Goal: Information Seeking & Learning: Learn about a topic

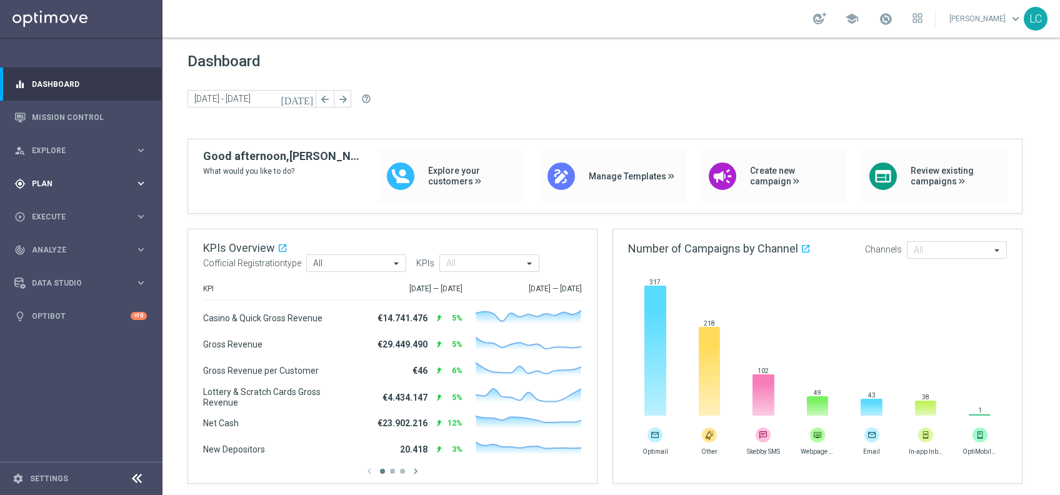
click at [79, 184] on span "Plan" at bounding box center [83, 183] width 103 height 7
click at [69, 205] on link "Target Groups" at bounding box center [80, 209] width 97 height 10
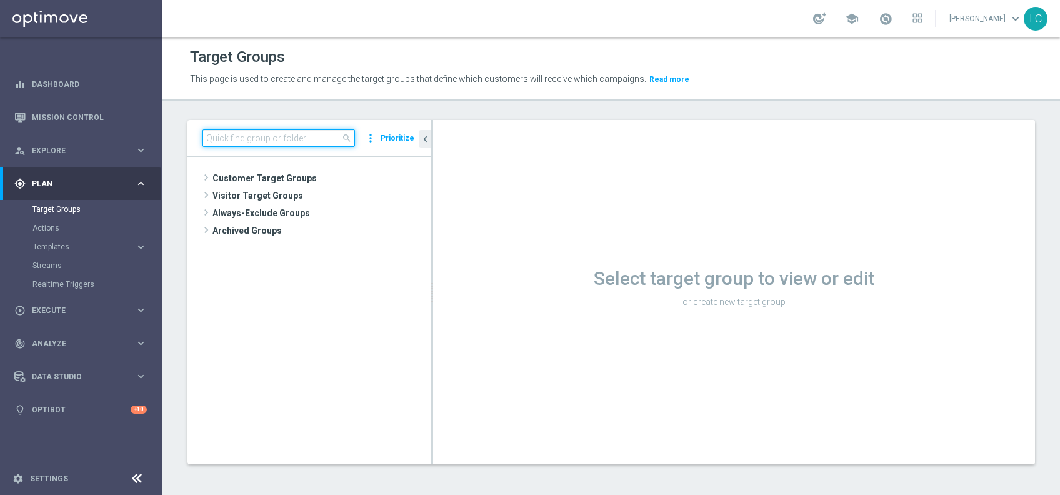
click at [263, 143] on input at bounding box center [278, 137] width 152 height 17
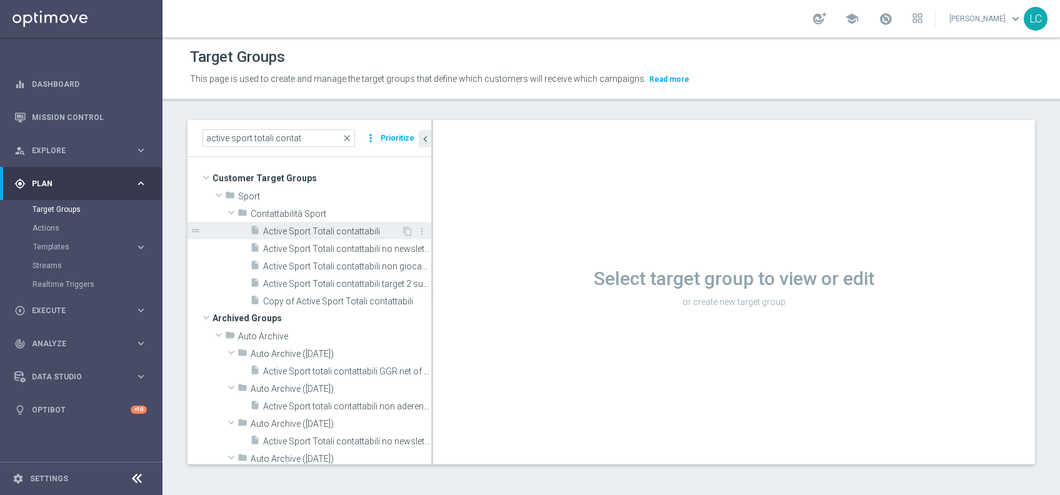
click at [320, 234] on span "Active Sport Totali contattabili" at bounding box center [332, 231] width 138 height 11
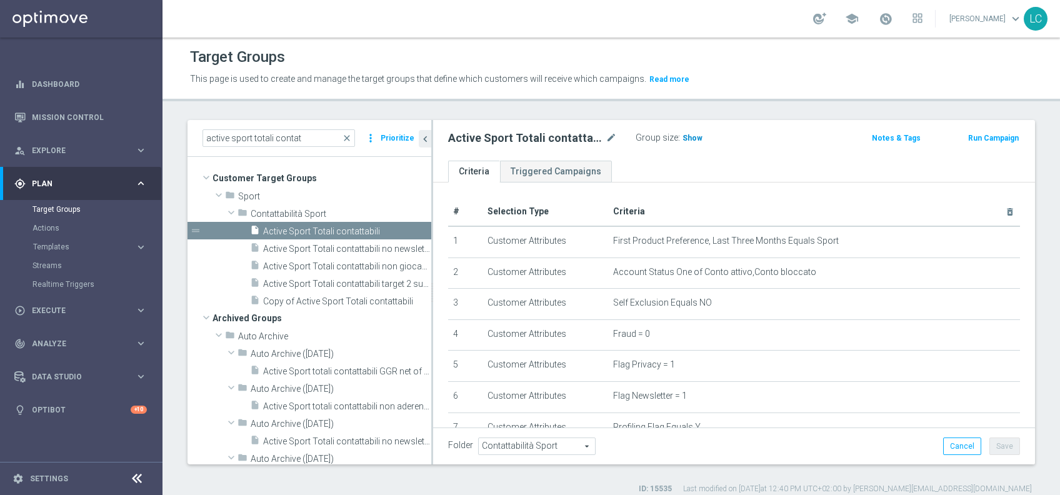
click at [690, 134] on span "Show" at bounding box center [692, 138] width 20 height 9
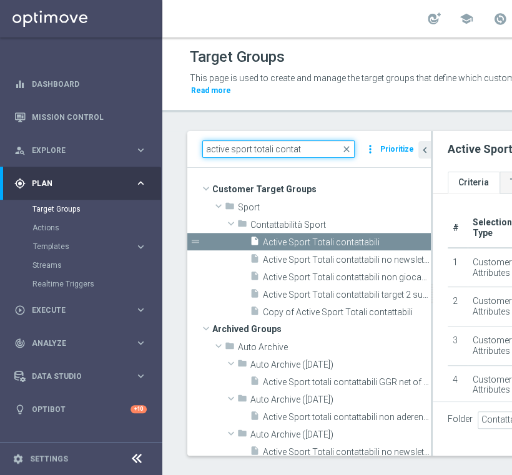
click at [286, 151] on input "active sport totali contat" at bounding box center [278, 149] width 152 height 17
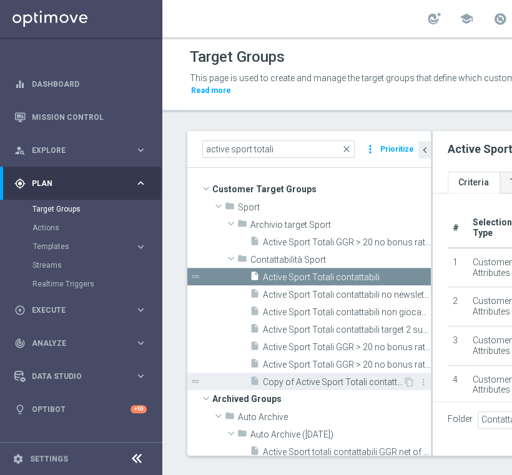
click at [298, 381] on span "Copy of Active Sport Totali contattabili" at bounding box center [333, 382] width 140 height 11
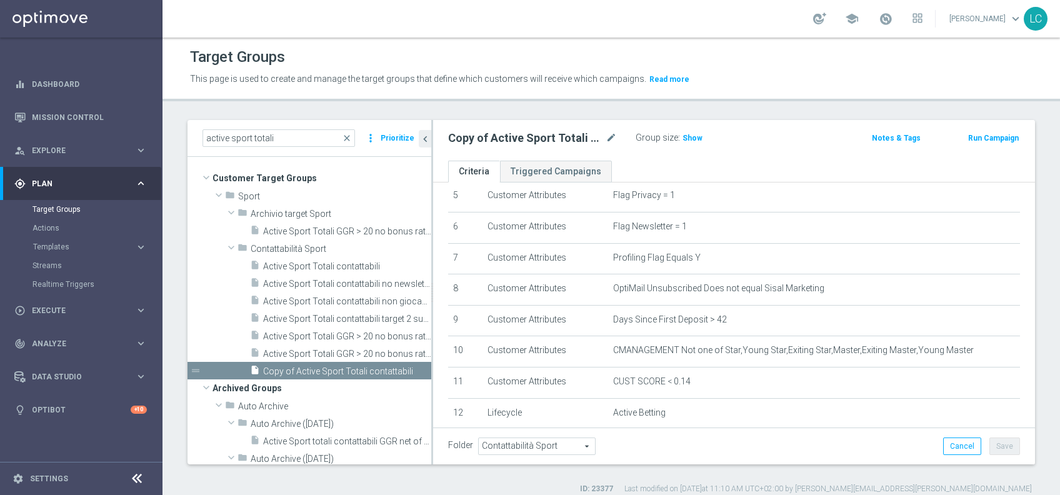
scroll to position [188, 0]
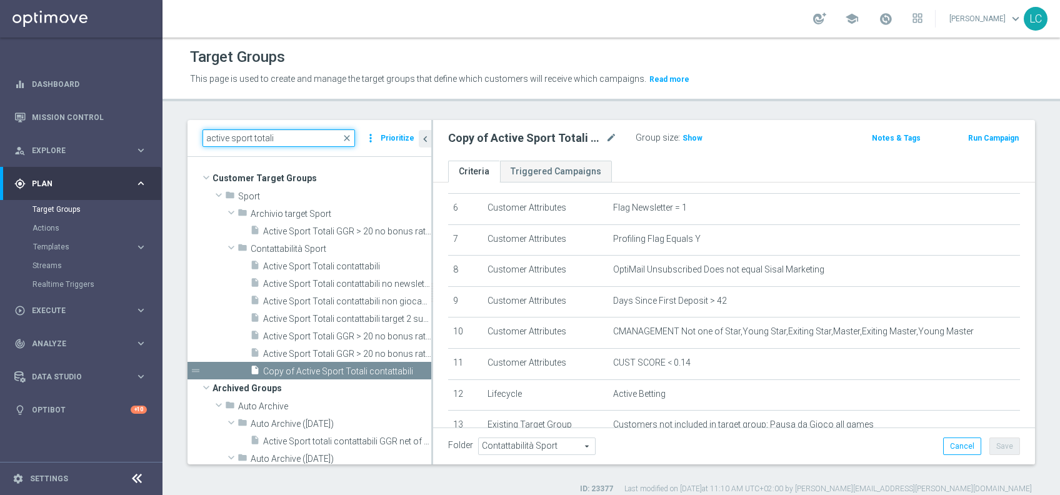
click at [242, 134] on input "active sport totali" at bounding box center [278, 137] width 152 height 17
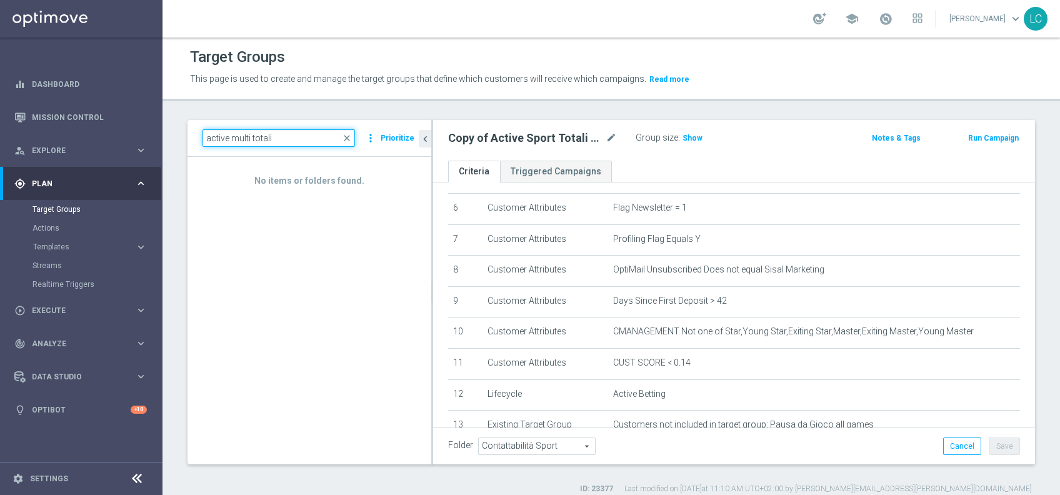
click at [257, 139] on input "active multi totali" at bounding box center [278, 137] width 152 height 17
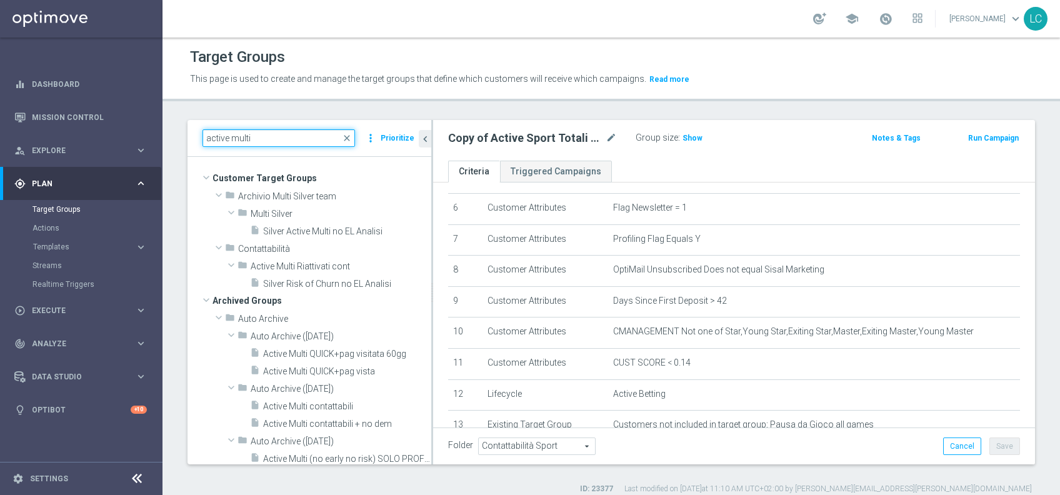
click at [241, 135] on input "active multi" at bounding box center [278, 137] width 152 height 17
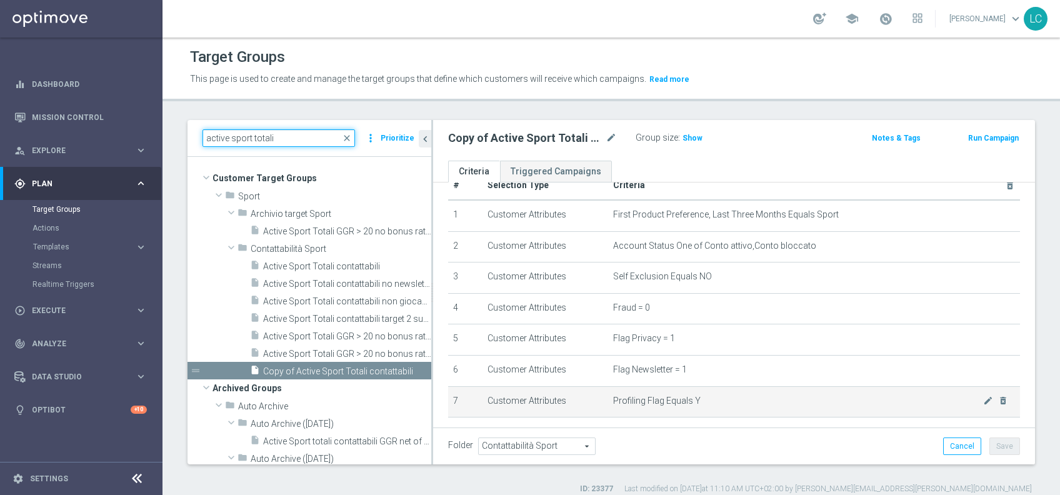
scroll to position [53, 0]
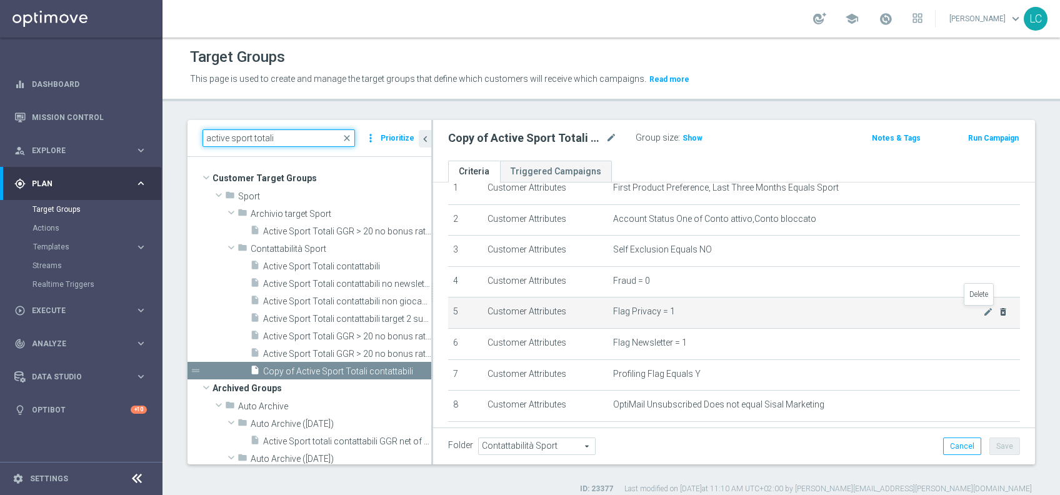
type input "active sport totali"
click at [998, 309] on icon "delete_forever" at bounding box center [1003, 312] width 10 height 10
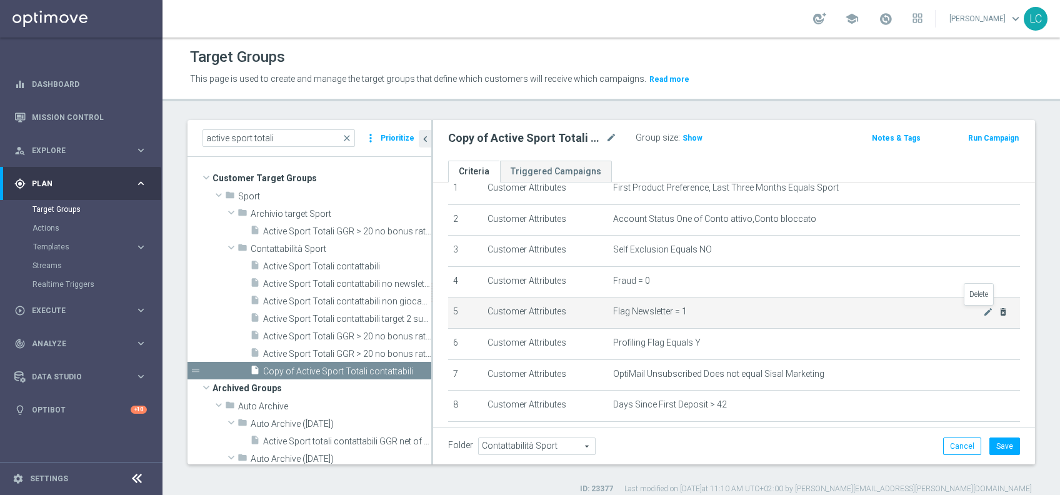
click at [998, 309] on icon "delete_forever" at bounding box center [1003, 312] width 10 height 10
click at [998, 312] on icon "delete_forever" at bounding box center [1003, 312] width 10 height 10
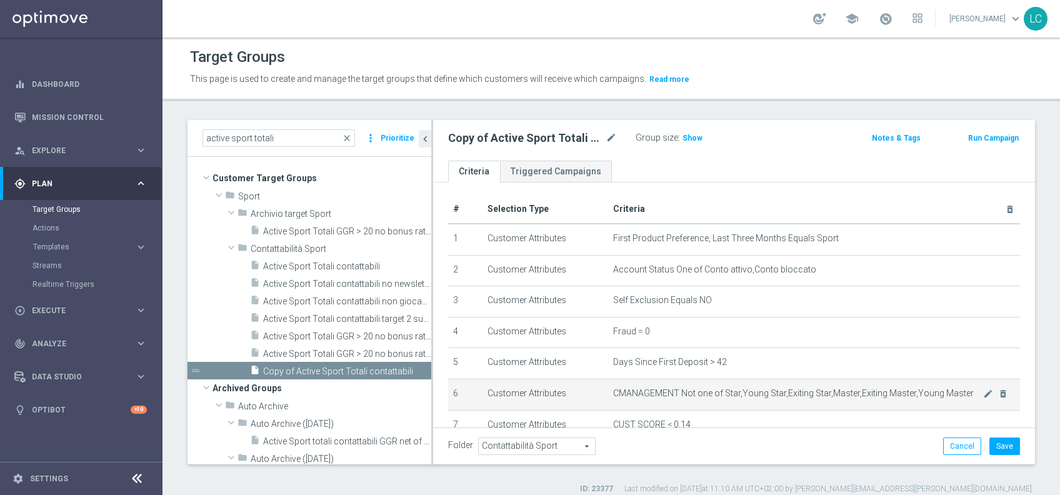
scroll to position [0, 0]
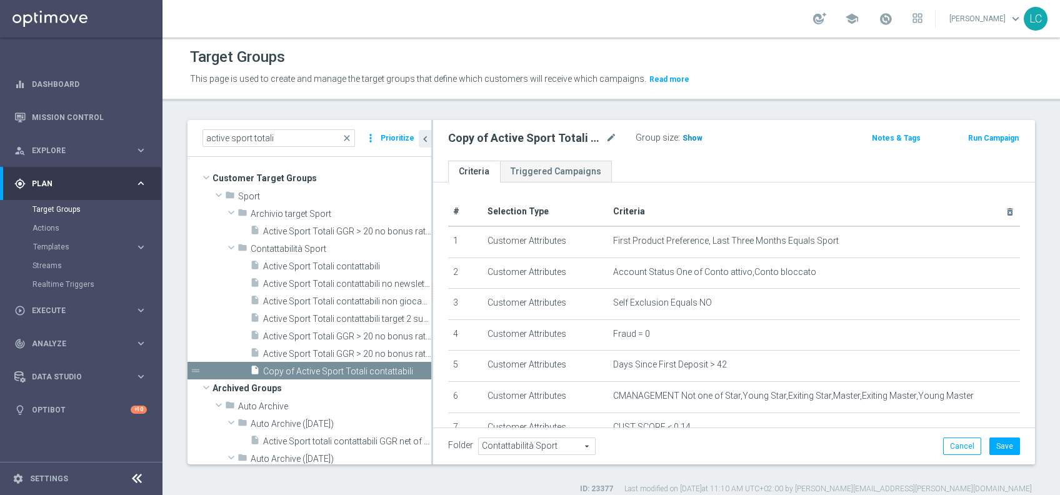
click at [692, 135] on span "Show" at bounding box center [692, 138] width 20 height 9
click at [878, 19] on span at bounding box center [885, 19] width 14 height 14
click at [351, 137] on span "close" at bounding box center [347, 138] width 10 height 10
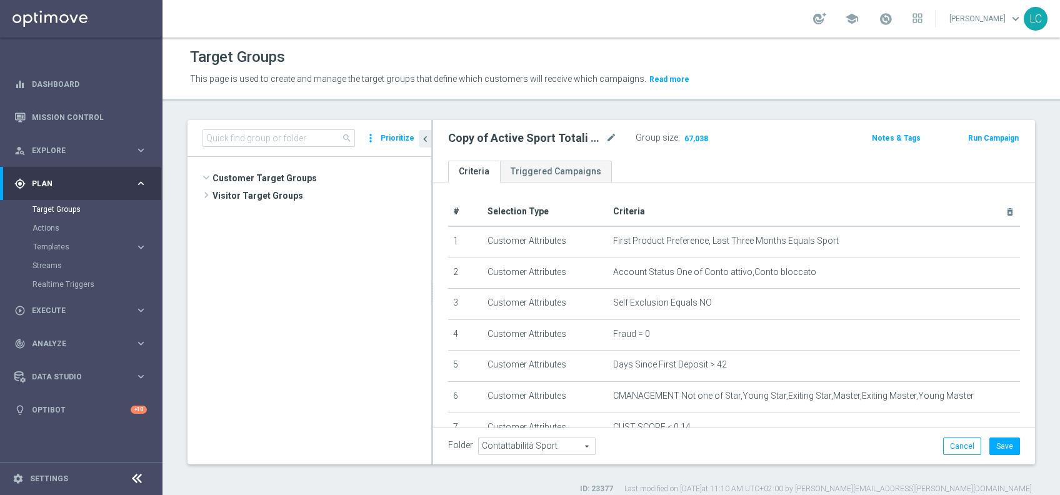
scroll to position [26049, 0]
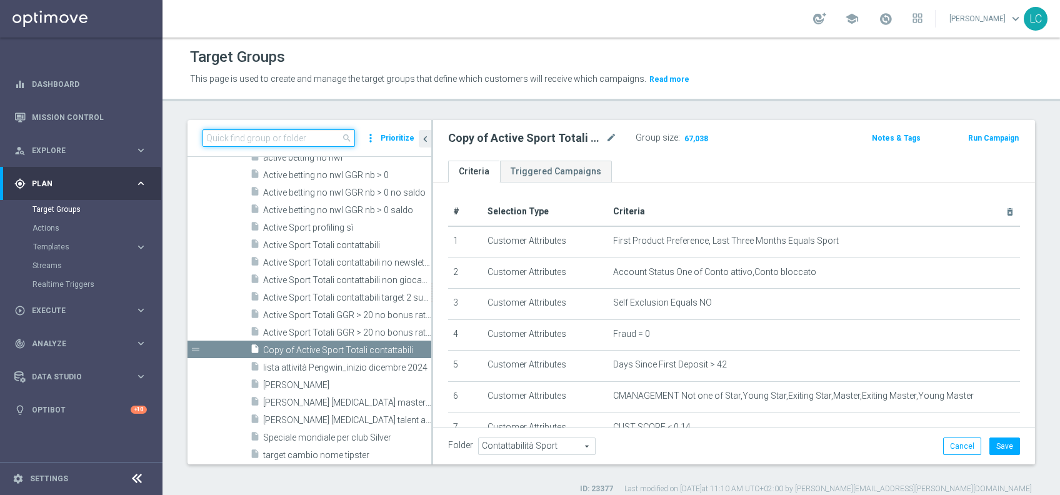
click at [302, 139] on input at bounding box center [278, 137] width 152 height 17
click at [71, 141] on div "person_search Explore keyboard_arrow_right" at bounding box center [80, 150] width 161 height 33
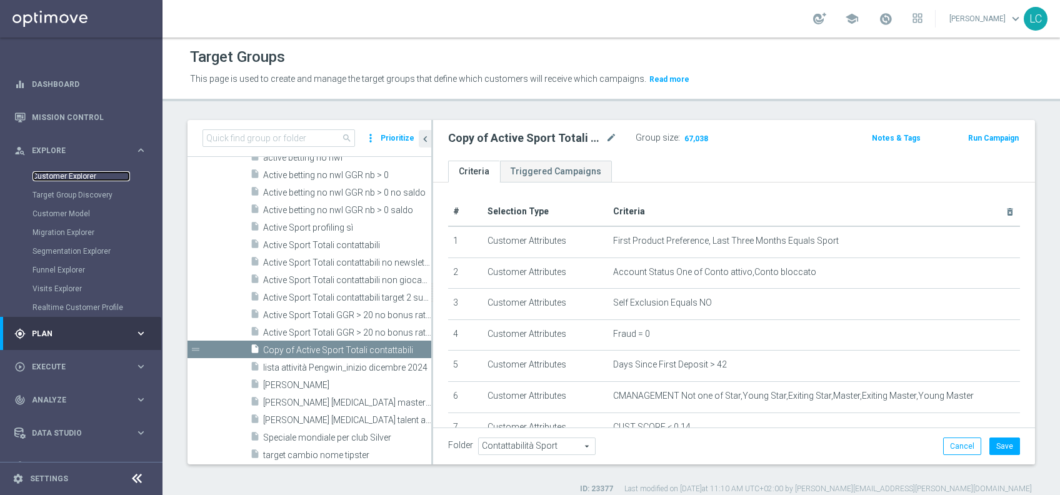
click at [64, 171] on link "Customer Explorer" at bounding box center [80, 176] width 97 height 10
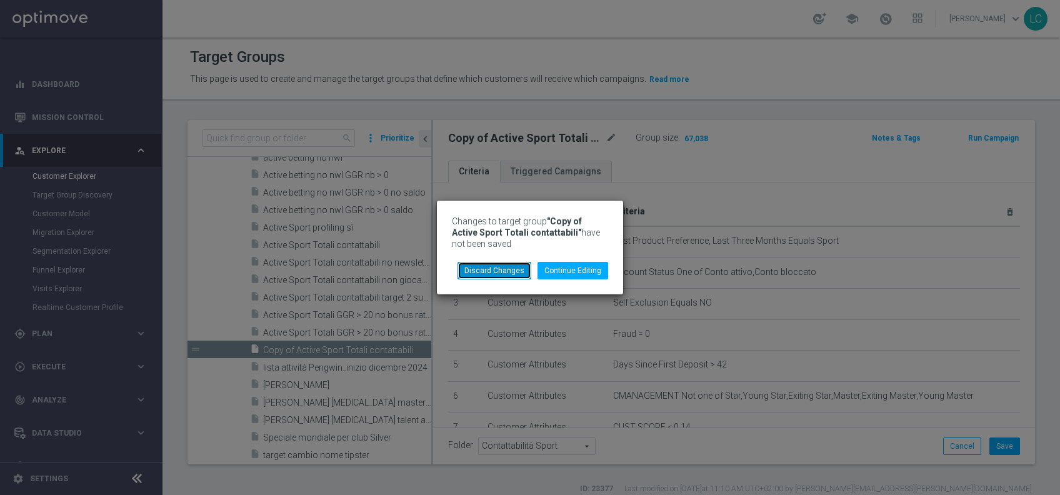
click at [498, 278] on button "Discard Changes" at bounding box center [494, 270] width 74 height 17
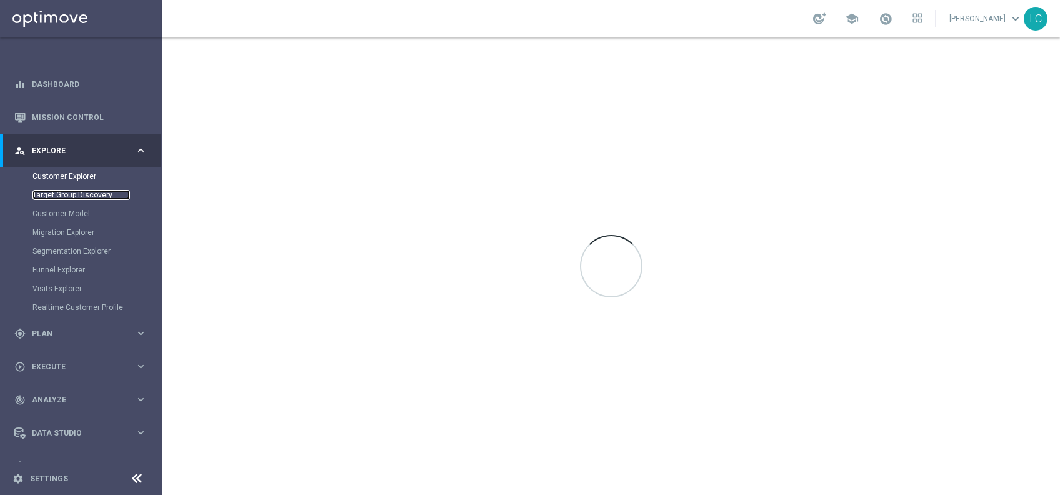
click at [90, 191] on link "Target Group Discovery" at bounding box center [80, 195] width 97 height 10
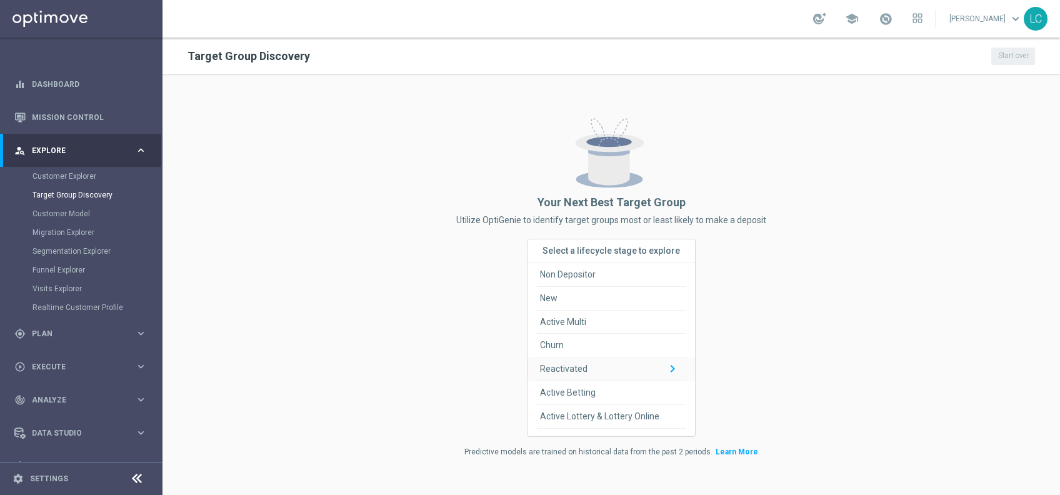
click at [555, 380] on span "Reactivated" at bounding box center [563, 368] width 47 height 23
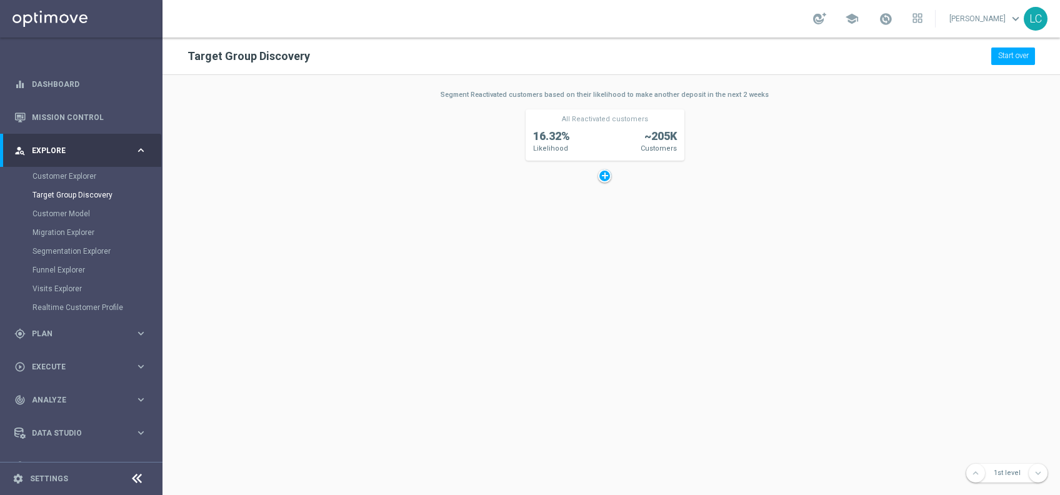
click at [604, 171] on div at bounding box center [604, 175] width 13 height 13
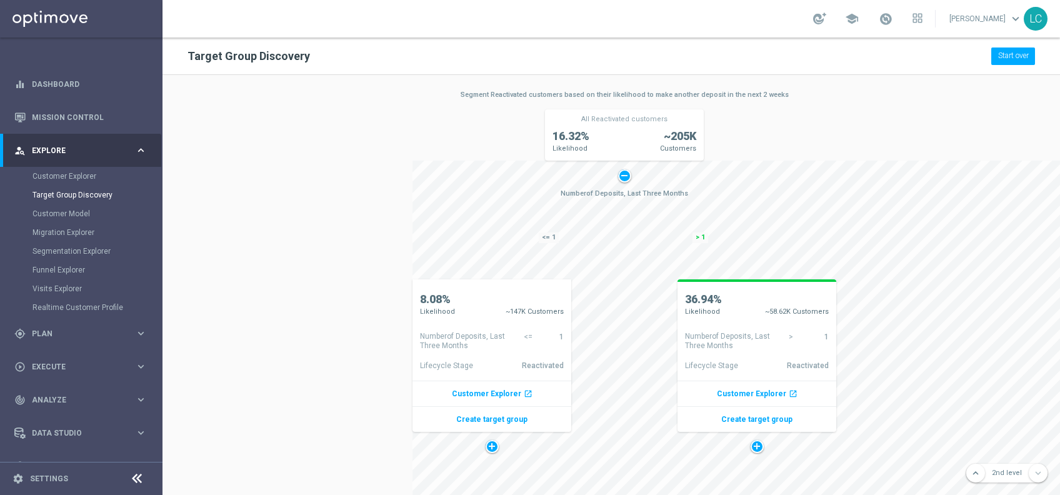
scroll to position [100, 6]
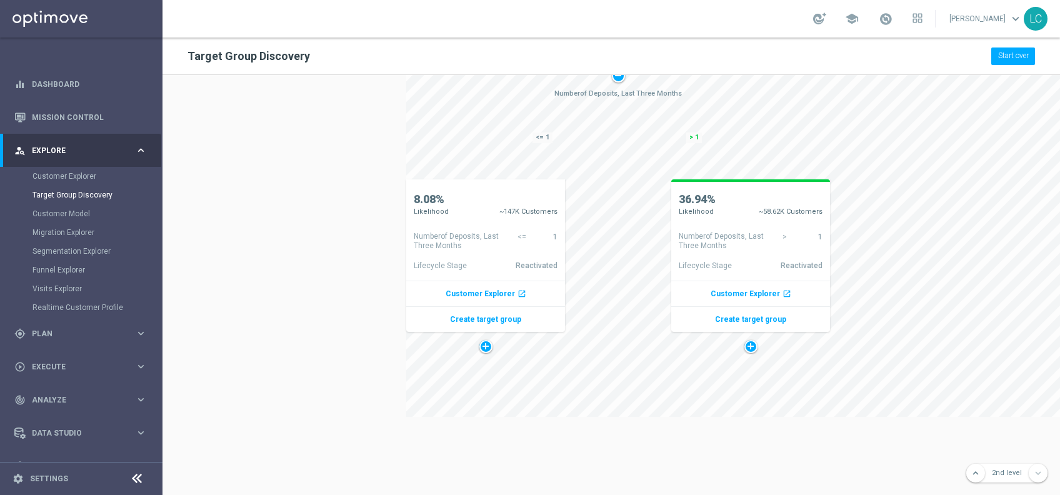
click at [61, 169] on div "Customer Explorer" at bounding box center [96, 176] width 129 height 19
click at [66, 180] on link "Customer Explorer" at bounding box center [80, 176] width 97 height 10
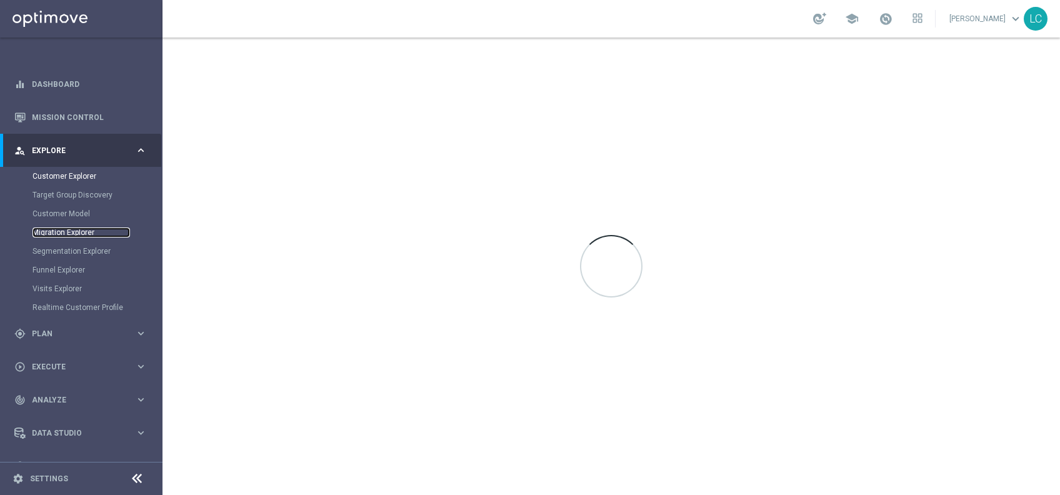
click at [68, 232] on link "Migration Explorer" at bounding box center [80, 232] width 97 height 10
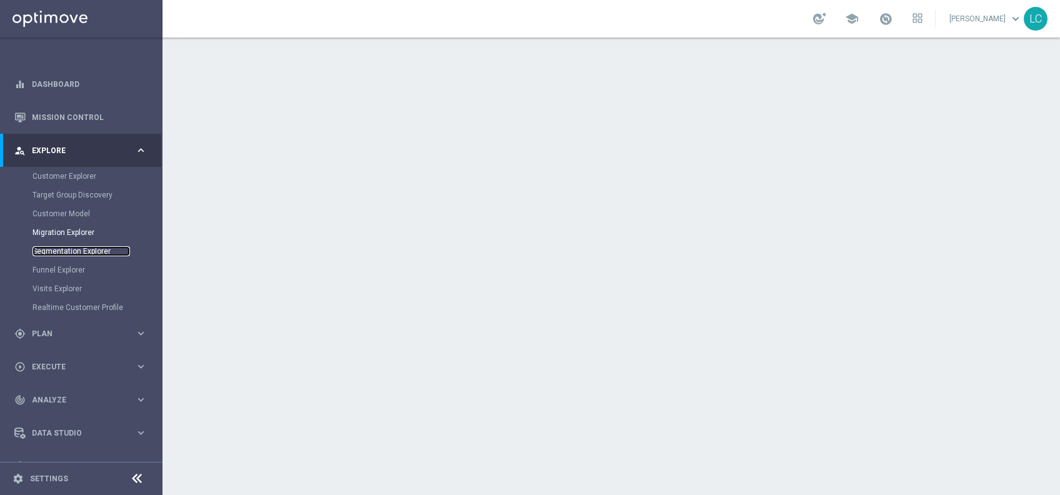
click at [67, 249] on link "Segmentation Explorer" at bounding box center [80, 251] width 97 height 10
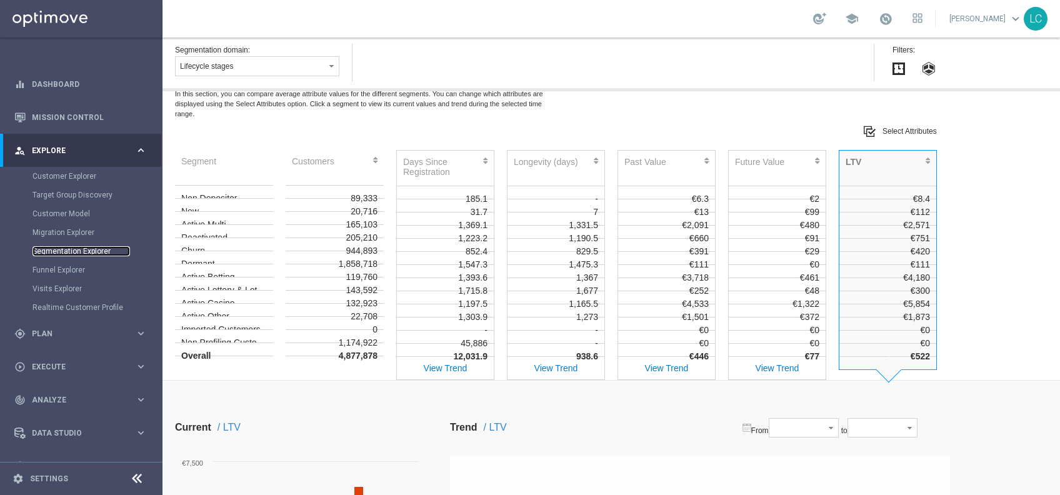
scroll to position [473, 0]
click at [362, 278] on div "119,760" at bounding box center [335, 271] width 98 height 13
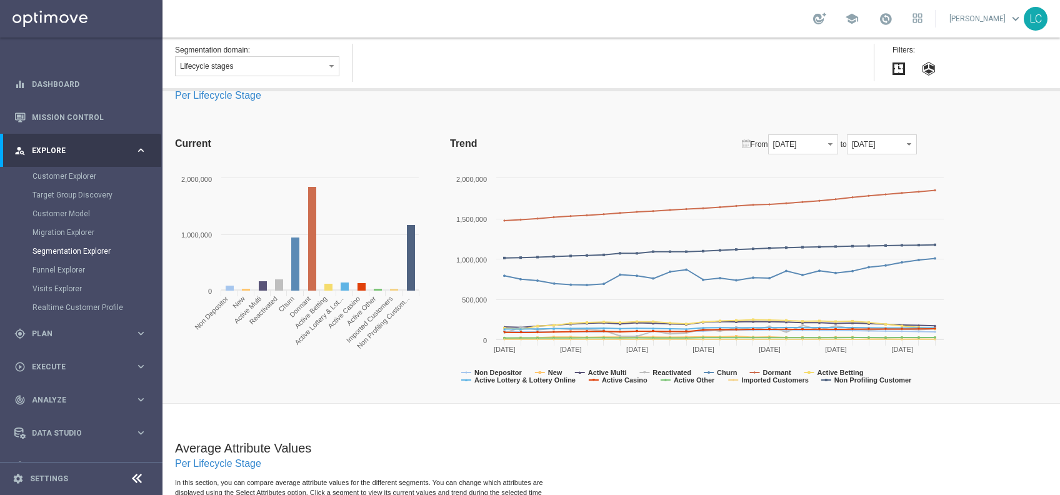
scroll to position [70, 0]
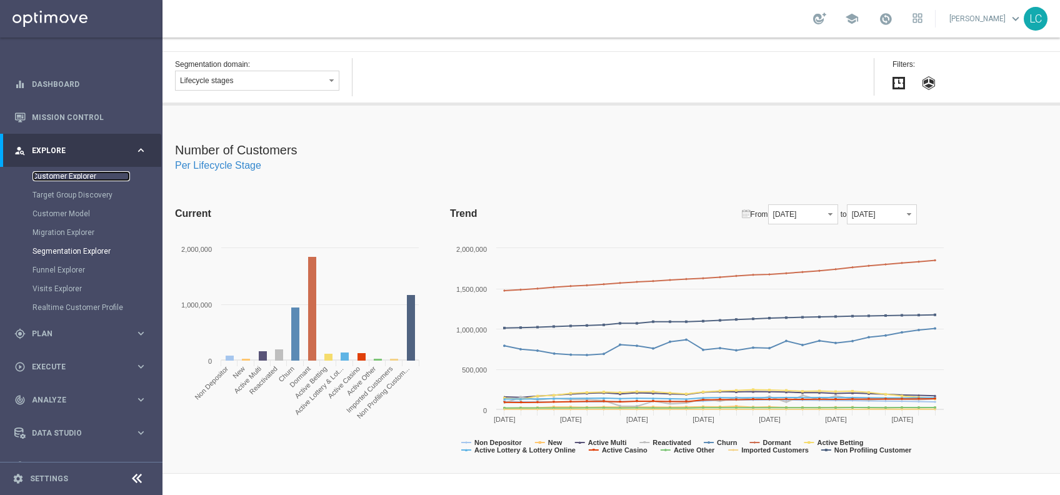
click at [81, 180] on link "Customer Explorer" at bounding box center [80, 176] width 97 height 10
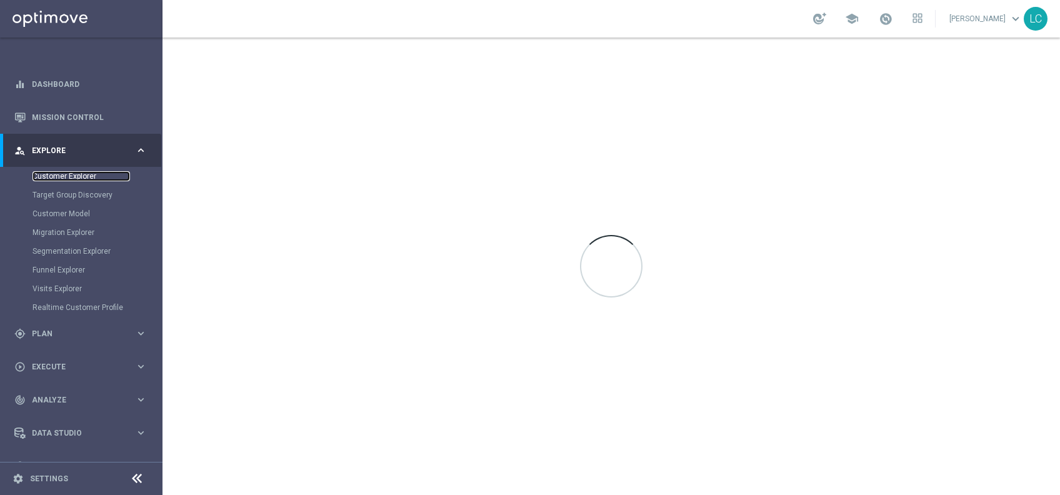
scroll to position [0, 0]
click at [71, 181] on link "Customer Explorer" at bounding box center [80, 176] width 97 height 10
click at [79, 176] on link "Customer Explorer" at bounding box center [80, 176] width 97 height 10
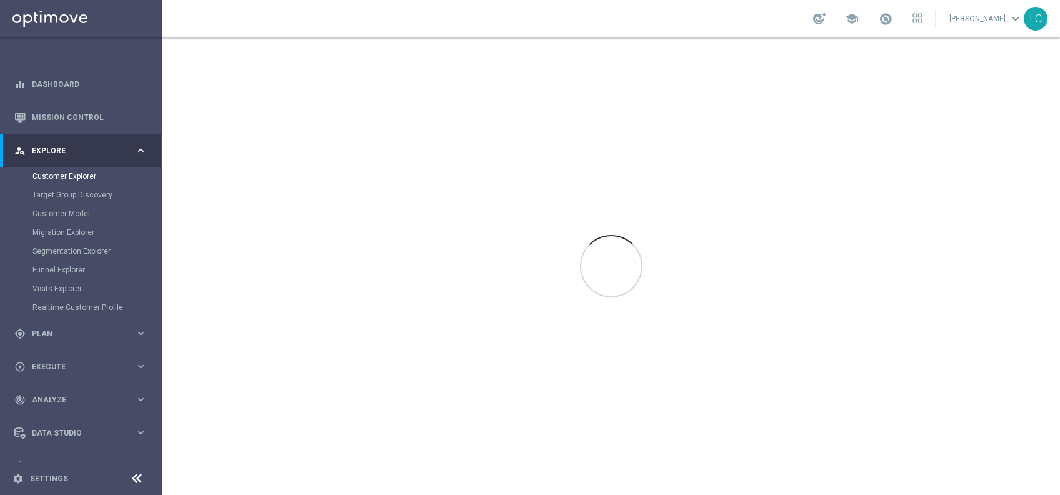
click at [75, 201] on div "Target Group Discovery" at bounding box center [96, 195] width 129 height 19
click at [73, 216] on link "Customer Model" at bounding box center [80, 214] width 97 height 10
click at [77, 175] on link "Customer Explorer" at bounding box center [80, 176] width 97 height 10
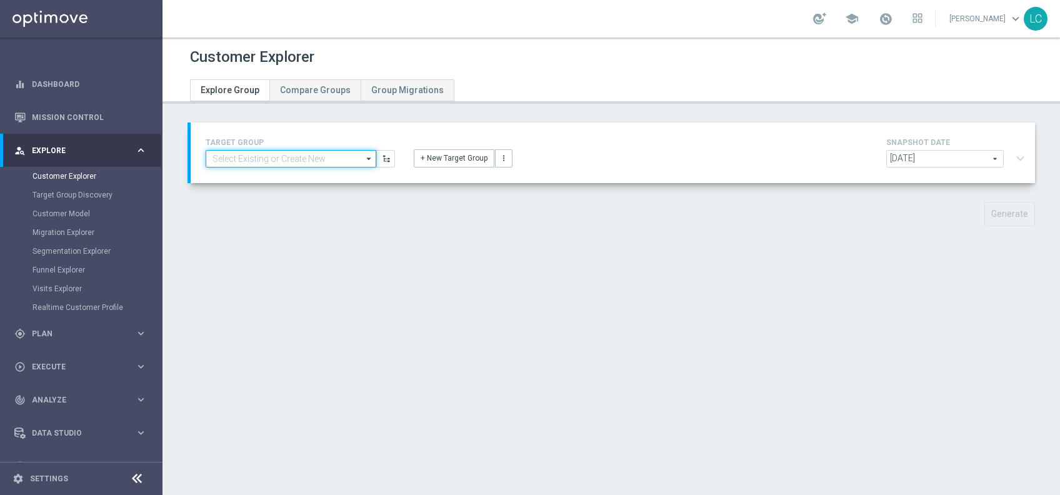
click at [346, 159] on input at bounding box center [291, 158] width 171 height 17
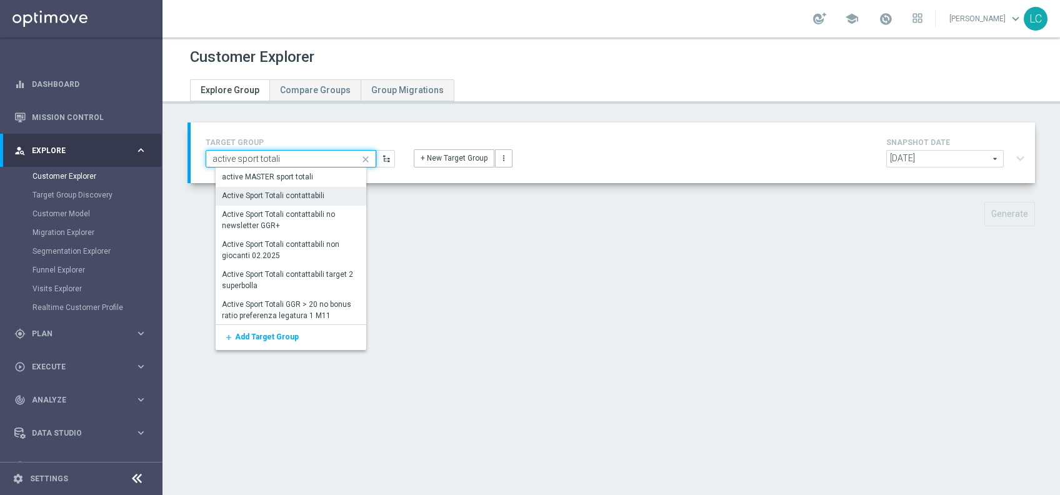
type input "active sport totali"
click at [297, 193] on div "Active Sport Totali contattabili" at bounding box center [273, 196] width 102 height 11
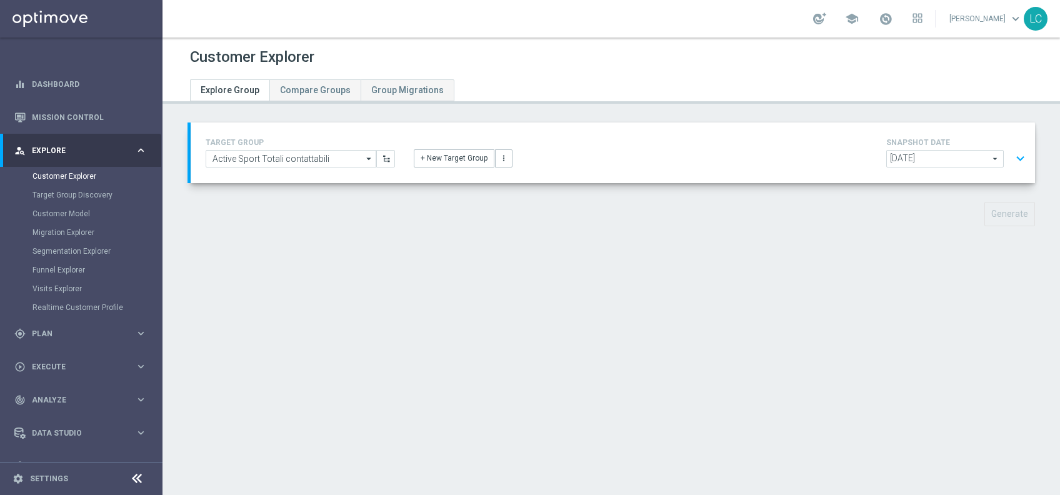
click at [1011, 155] on button "expand_more" at bounding box center [1020, 159] width 18 height 24
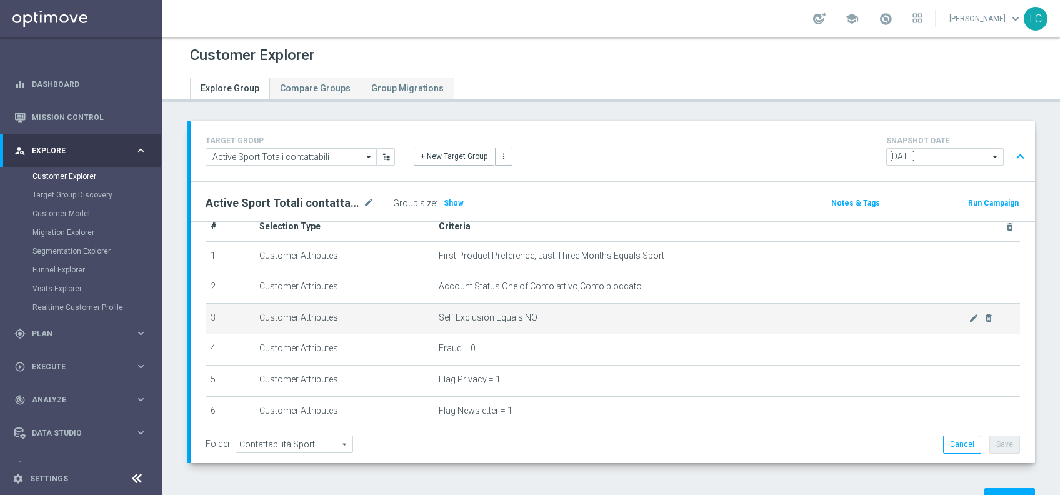
scroll to position [23, 0]
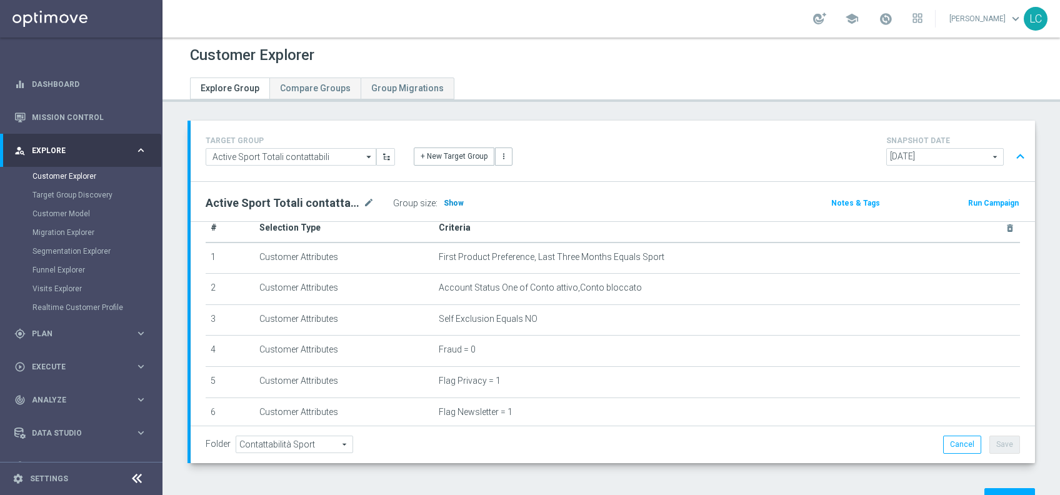
click at [451, 200] on span "Show" at bounding box center [454, 203] width 20 height 9
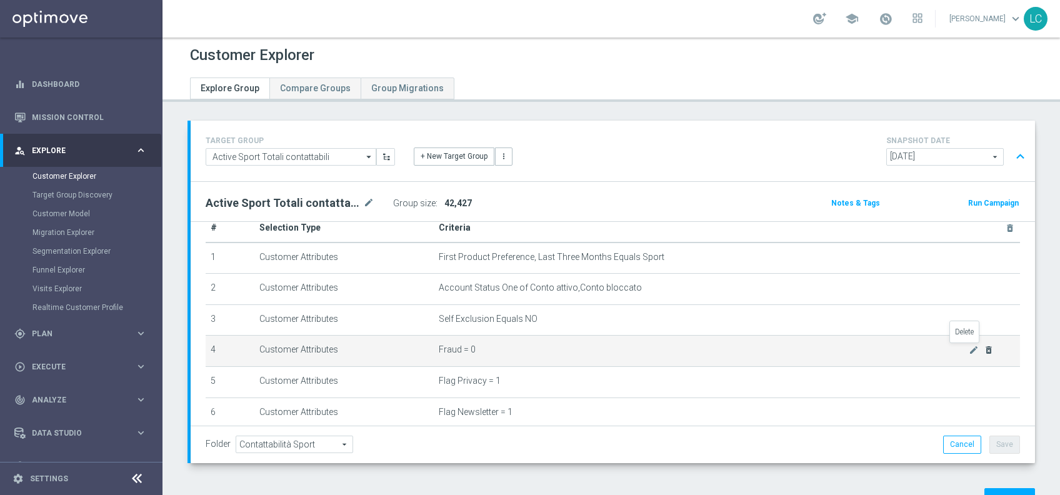
click at [983, 348] on icon "delete_forever" at bounding box center [988, 350] width 10 height 10
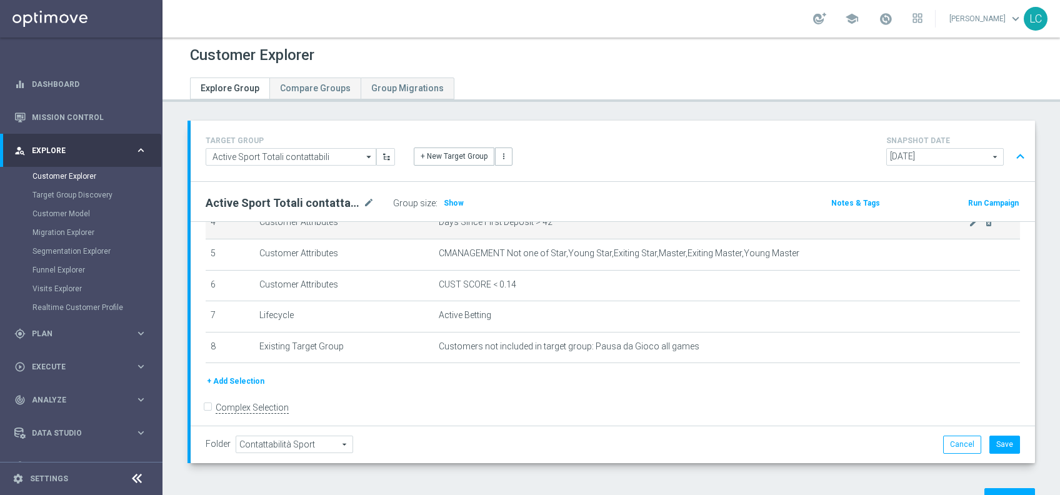
scroll to position [158, 0]
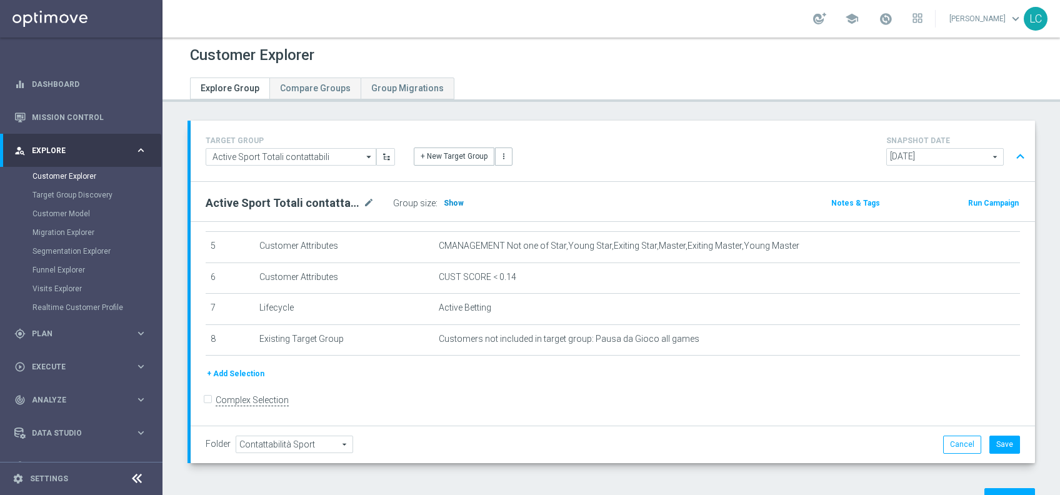
click at [448, 203] on span "Show" at bounding box center [454, 203] width 20 height 9
click at [977, 154] on span "[DATE]" at bounding box center [945, 157] width 116 height 16
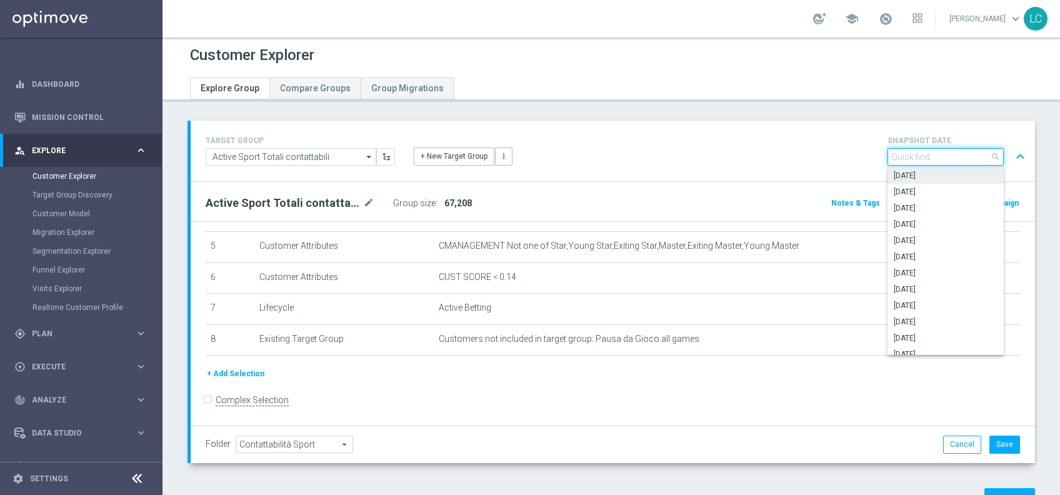
click at [967, 154] on input "search" at bounding box center [945, 156] width 116 height 17
click at [808, 165] on div "TARGET GROUP Active Sport Totali contattabili Active Sport Totali contattabili …" at bounding box center [612, 151] width 833 height 36
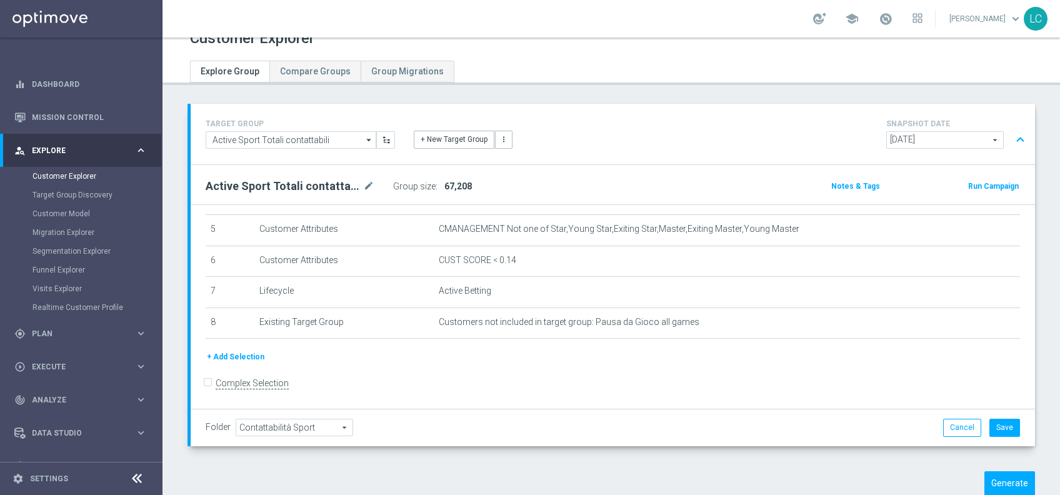
scroll to position [0, 0]
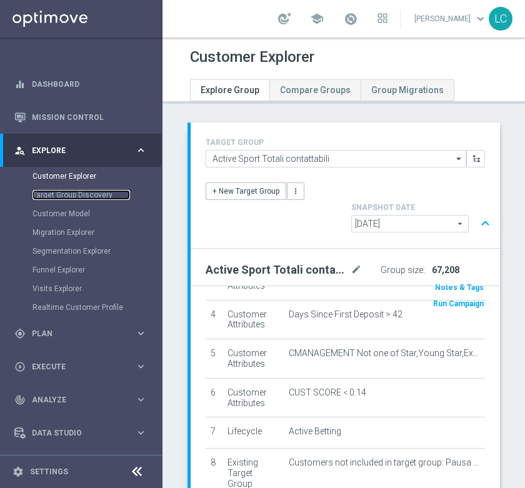
click at [60, 190] on link "Target Group Discovery" at bounding box center [80, 195] width 97 height 10
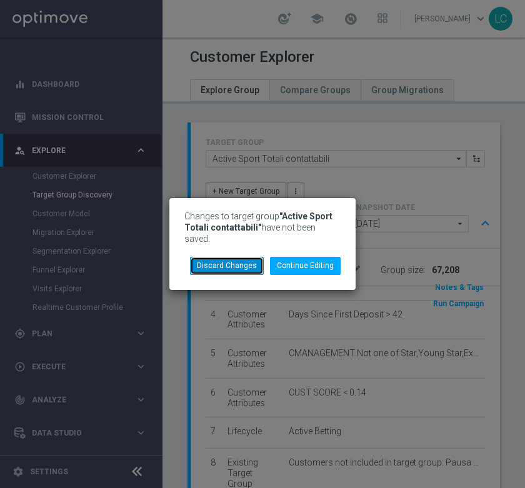
click at [205, 257] on button "Discard Changes" at bounding box center [227, 265] width 74 height 17
